Goal: Task Accomplishment & Management: Use online tool/utility

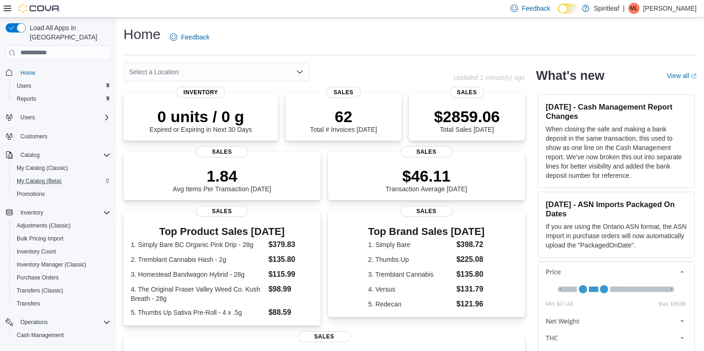
scroll to position [81, 0]
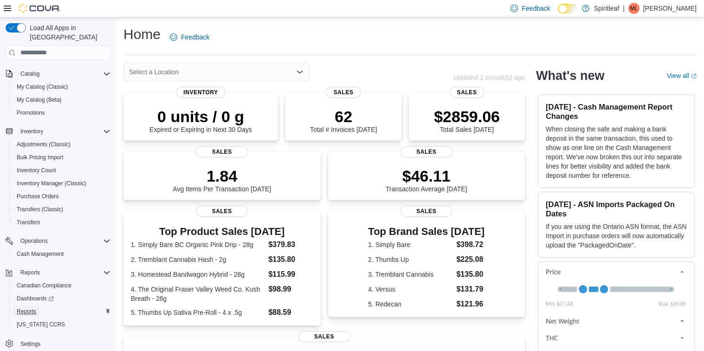
click at [38, 306] on link "Reports" at bounding box center [26, 311] width 27 height 11
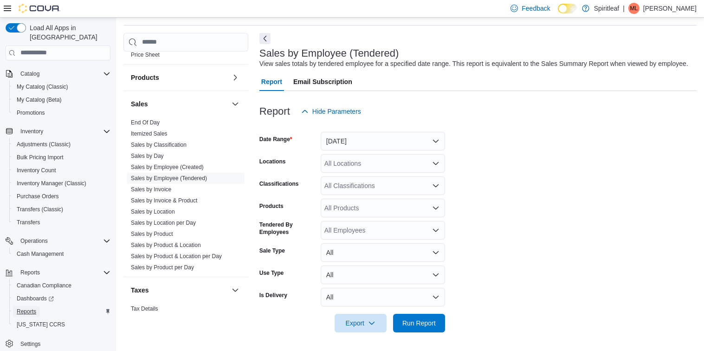
scroll to position [654, 0]
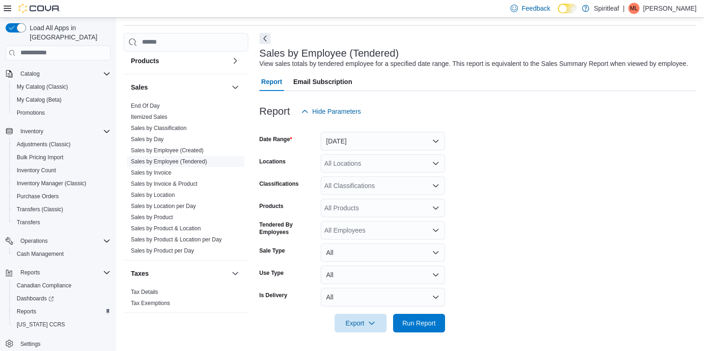
click at [186, 158] on link "Sales by Employee (Tendered)" at bounding box center [169, 161] width 76 height 6
click at [198, 158] on link "Sales by Employee (Tendered)" at bounding box center [169, 161] width 76 height 6
click at [345, 146] on button "[DATE]" at bounding box center [383, 141] width 124 height 19
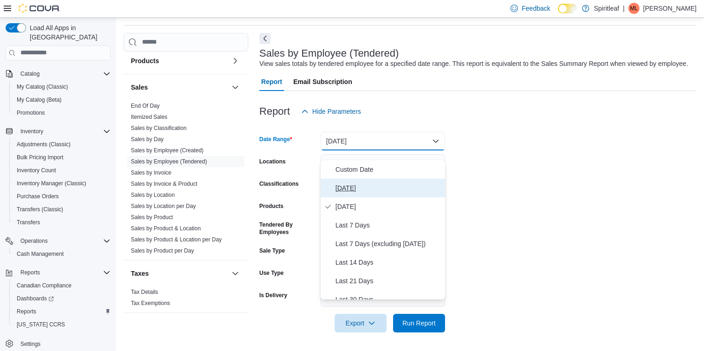
click at [345, 179] on button "[DATE]" at bounding box center [383, 188] width 124 height 19
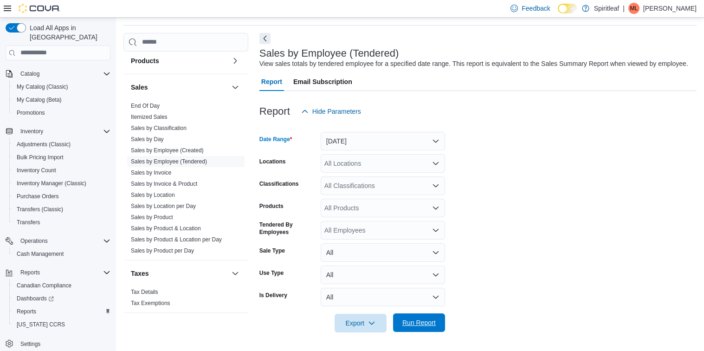
click at [419, 332] on span "Run Report" at bounding box center [419, 322] width 41 height 19
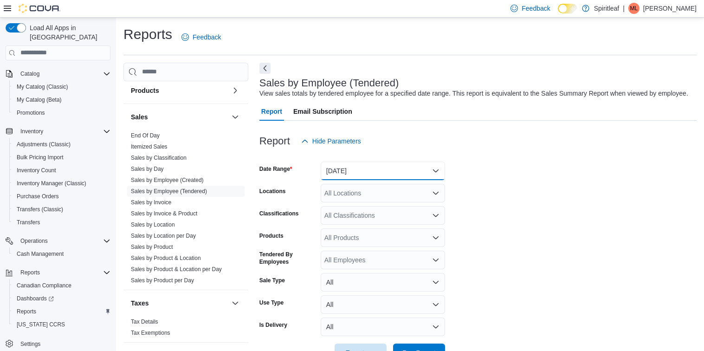
click at [388, 180] on button "[DATE]" at bounding box center [383, 171] width 124 height 19
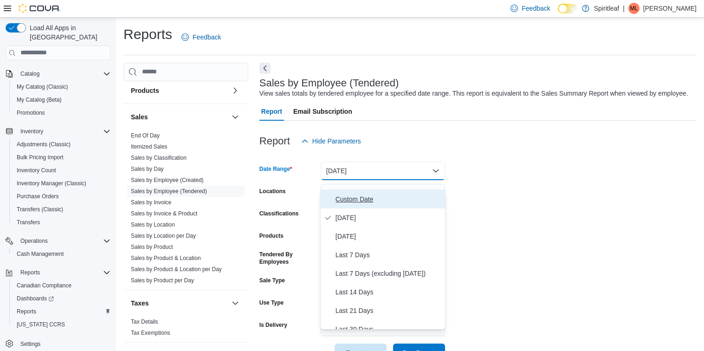
click at [372, 201] on span "Custom Date" at bounding box center [389, 199] width 106 height 11
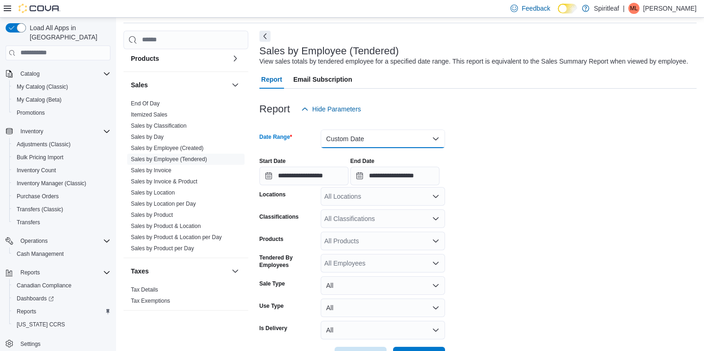
scroll to position [62, 0]
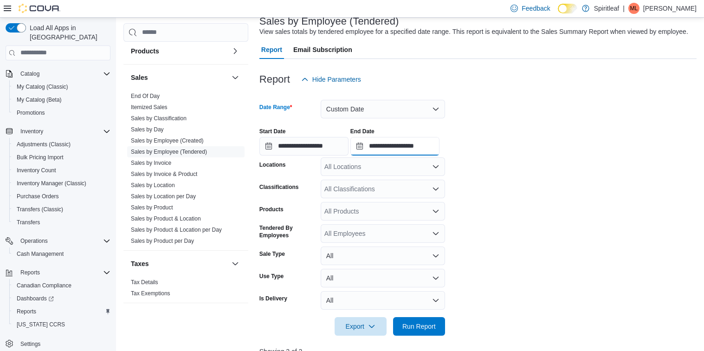
click at [404, 155] on input "**********" at bounding box center [394, 146] width 89 height 19
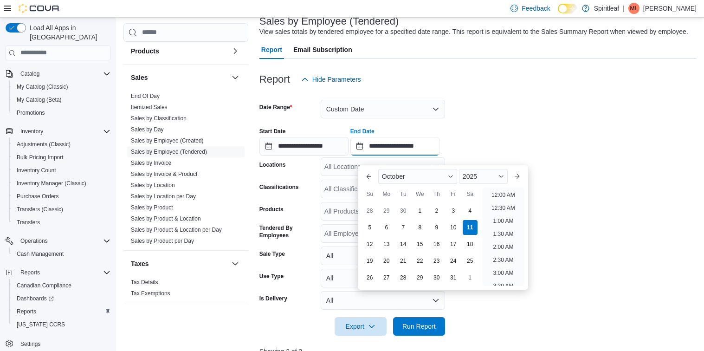
scroll to position [527, 0]
click at [471, 207] on div "4" at bounding box center [470, 210] width 16 height 16
type input "**********"
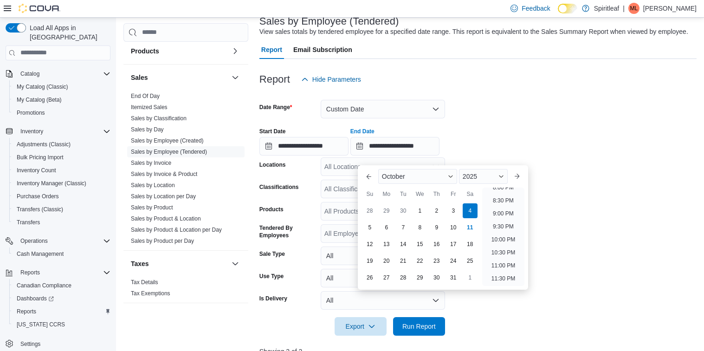
click at [497, 100] on div at bounding box center [477, 94] width 437 height 11
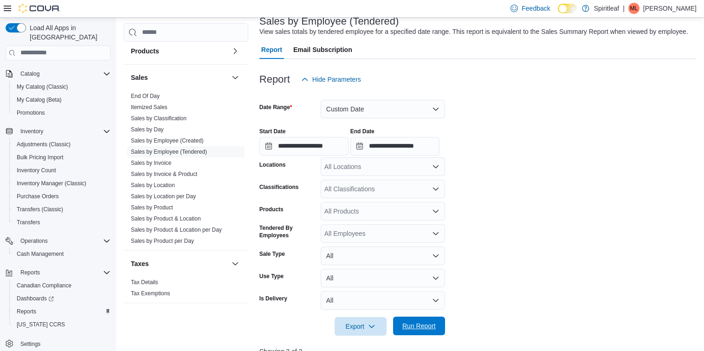
click at [428, 330] on span "Run Report" at bounding box center [418, 325] width 33 height 9
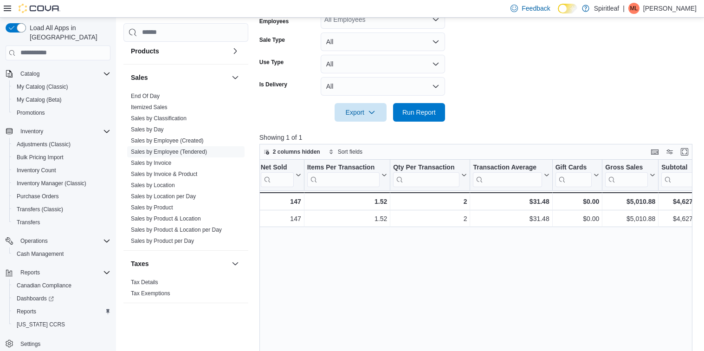
scroll to position [0, 204]
